Goal: Use online tool/utility

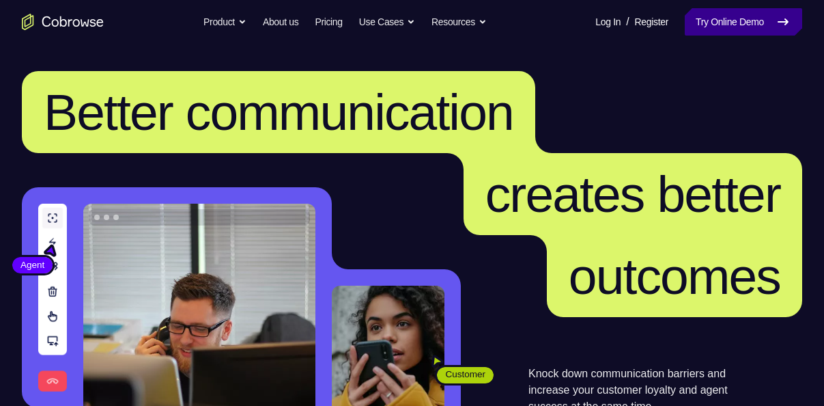
click at [731, 18] on nav "Go back Powerful, Flexible and Trustworthy. Avoid all extra friction for both A…" at bounding box center [412, 22] width 824 height 44
click at [731, 18] on link "Try Online Demo" at bounding box center [743, 21] width 117 height 27
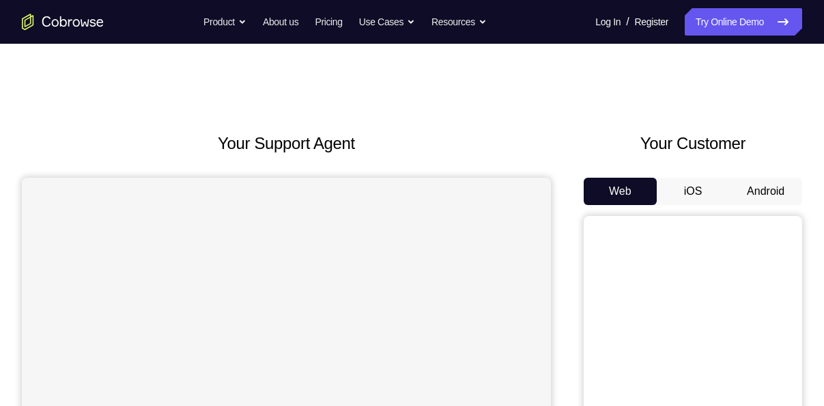
click at [767, 186] on button "Android" at bounding box center [765, 191] width 73 height 27
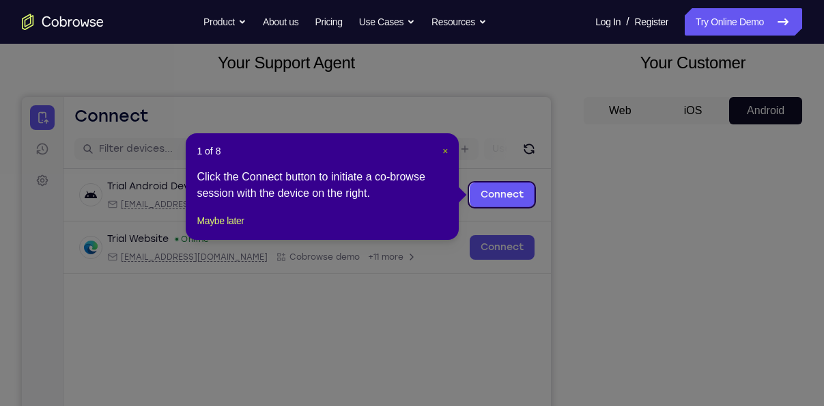
click at [444, 153] on span "×" at bounding box center [444, 150] width 5 height 11
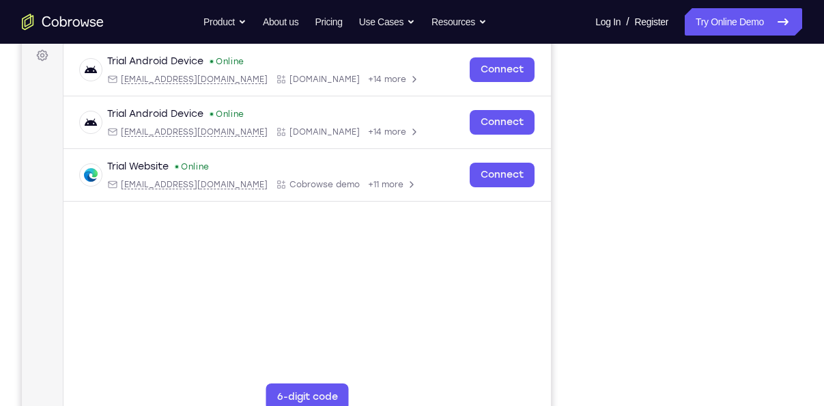
scroll to position [204, 0]
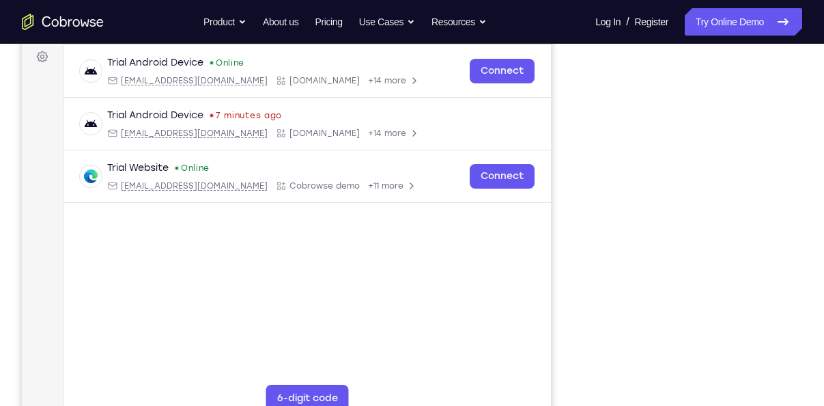
drag, startPoint x: 593, startPoint y: 379, endPoint x: 561, endPoint y: 371, distance: 32.5
click at [561, 371] on div "Your Support Agent Your Customer Web iOS Android" at bounding box center [412, 179] width 780 height 505
drag, startPoint x: 561, startPoint y: 371, endPoint x: 581, endPoint y: 366, distance: 20.4
click at [581, 366] on div "Your Support Agent Your Customer Web iOS Android" at bounding box center [412, 179] width 780 height 505
drag, startPoint x: 790, startPoint y: 278, endPoint x: 808, endPoint y: 230, distance: 51.2
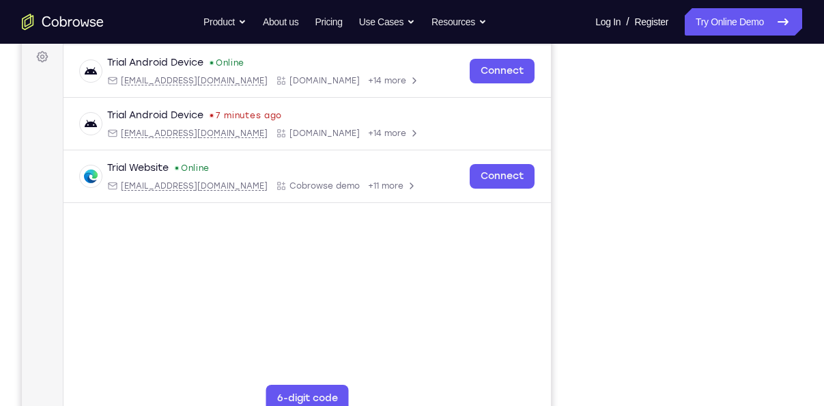
click at [808, 230] on div "Your Support Agent Your Customer Web iOS Android Next Steps We’d be happy to gi…" at bounding box center [412, 290] width 824 height 901
